Goal: Task Accomplishment & Management: Complete application form

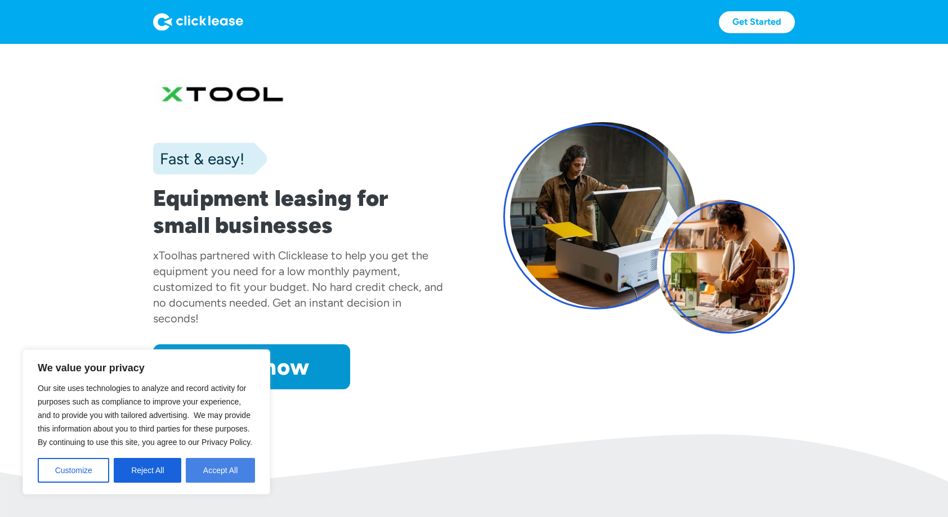
click at [224, 468] on button "Accept All" at bounding box center [220, 470] width 69 height 25
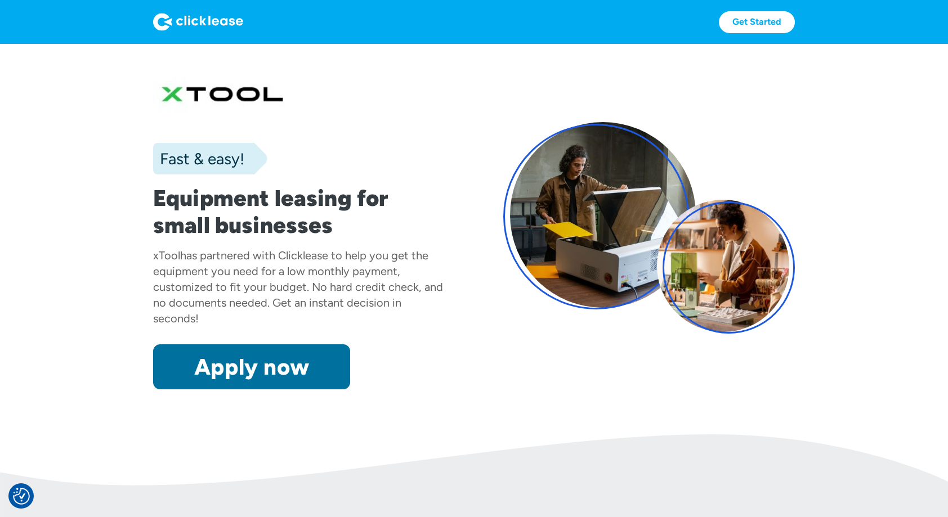
click at [314, 360] on link "Apply now" at bounding box center [251, 367] width 197 height 45
